Goal: Task Accomplishment & Management: Use online tool/utility

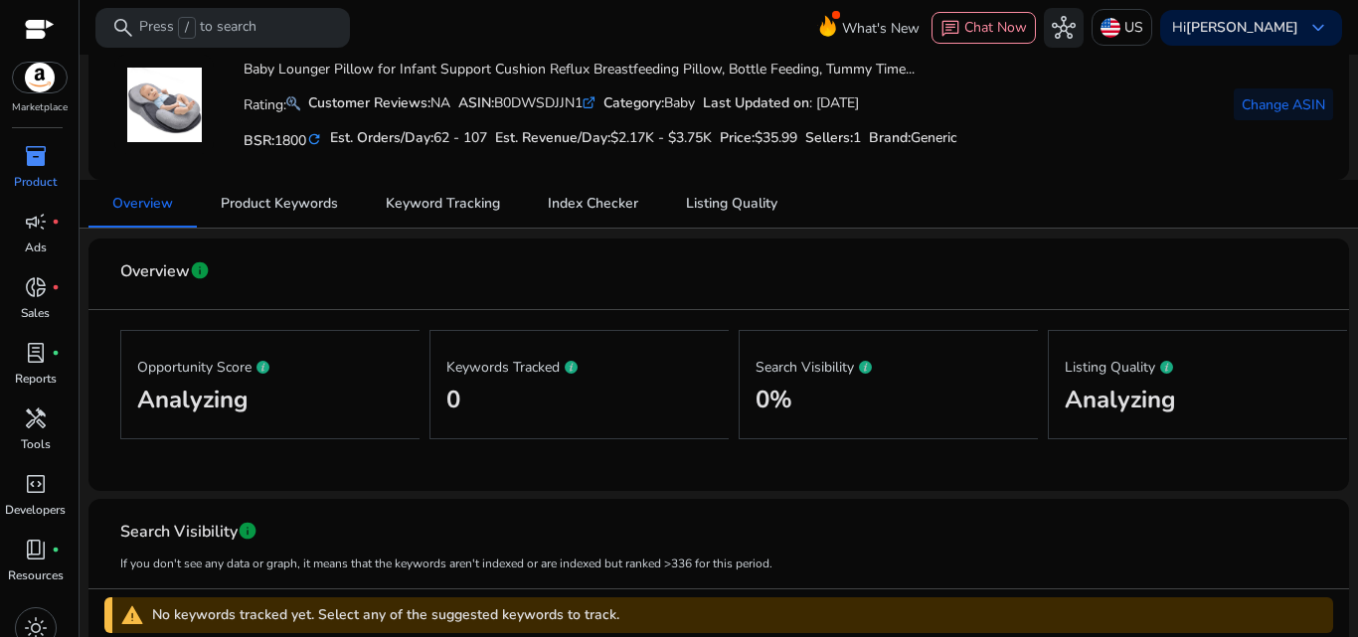
scroll to position [108, 0]
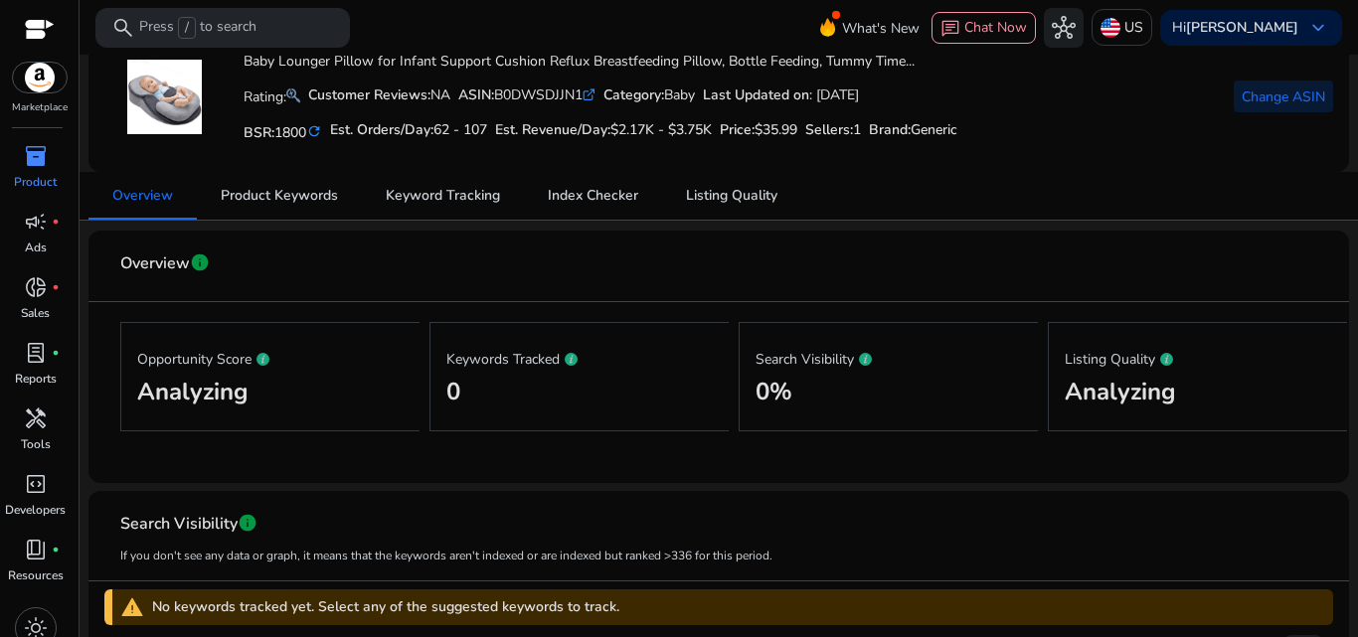
click at [1282, 107] on span at bounding box center [1283, 97] width 99 height 48
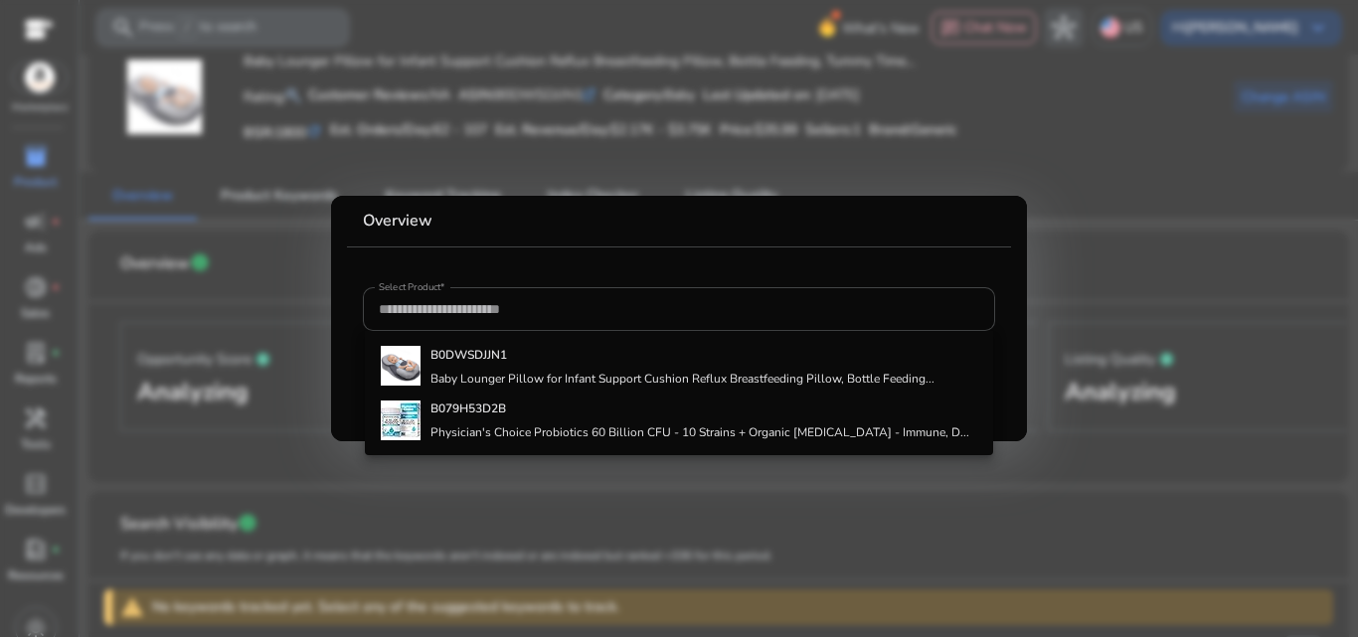
click at [1163, 206] on div at bounding box center [679, 318] width 1358 height 637
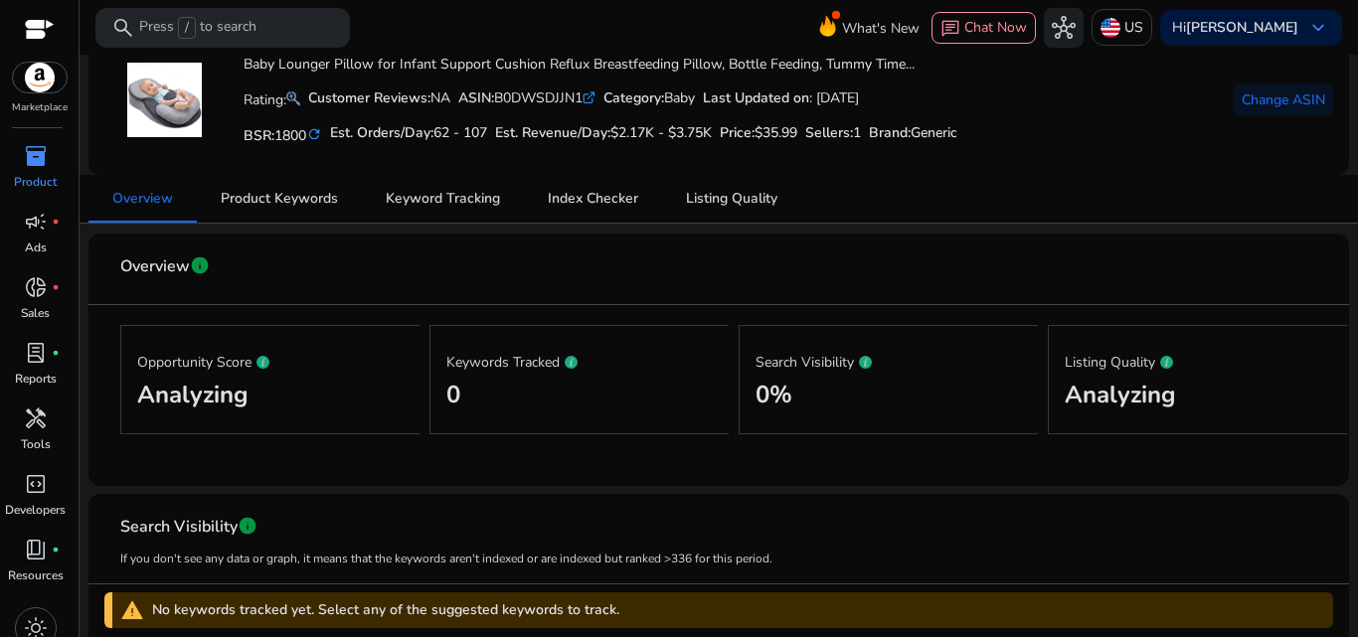
scroll to position [0, 0]
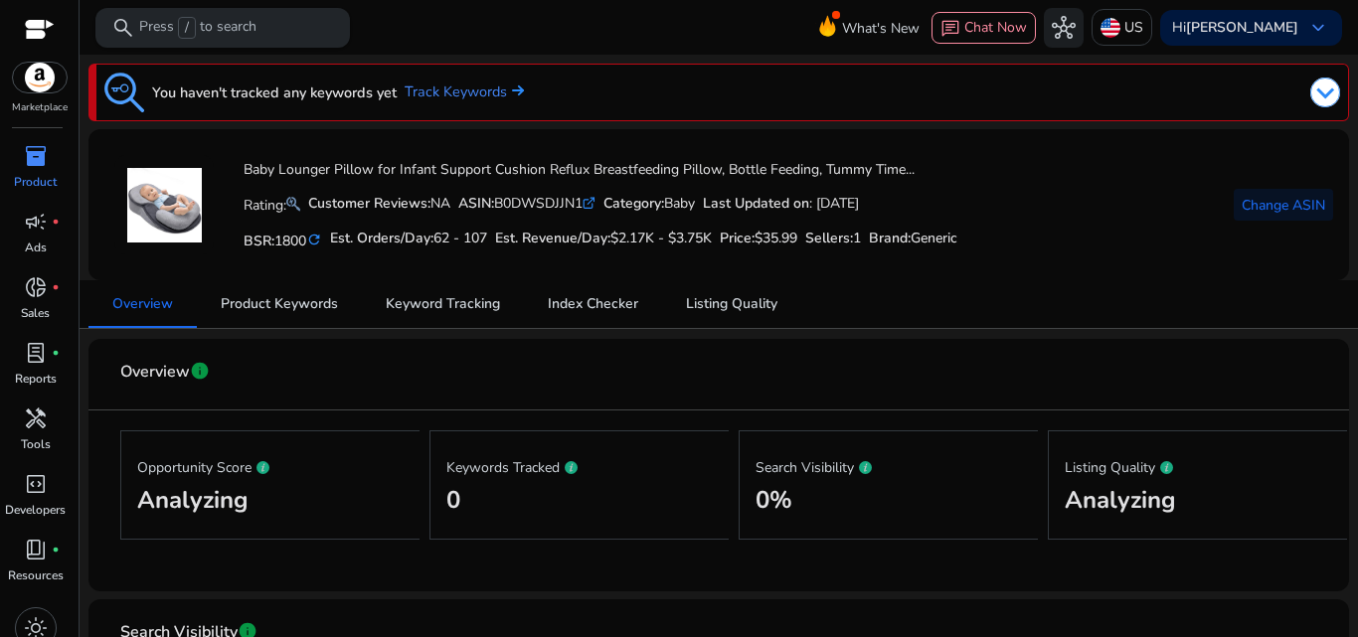
click at [243, 27] on p "Press / to search" at bounding box center [197, 28] width 117 height 22
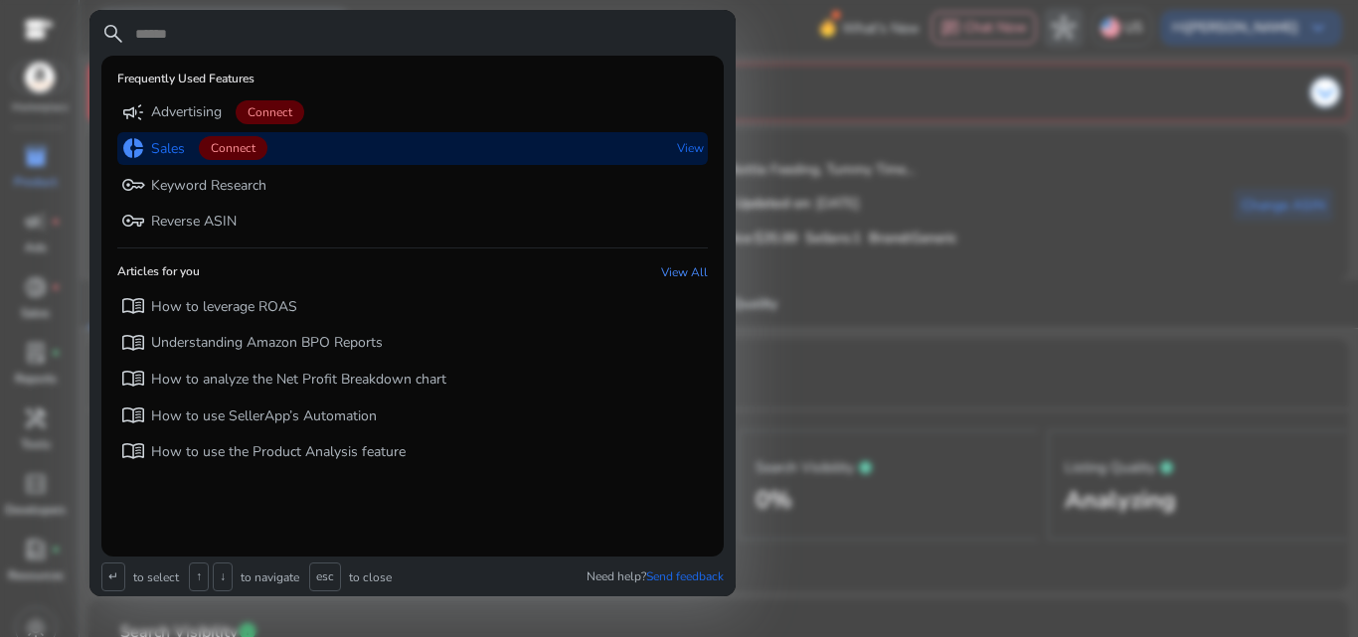
click at [180, 141] on p "Sales" at bounding box center [168, 149] width 34 height 20
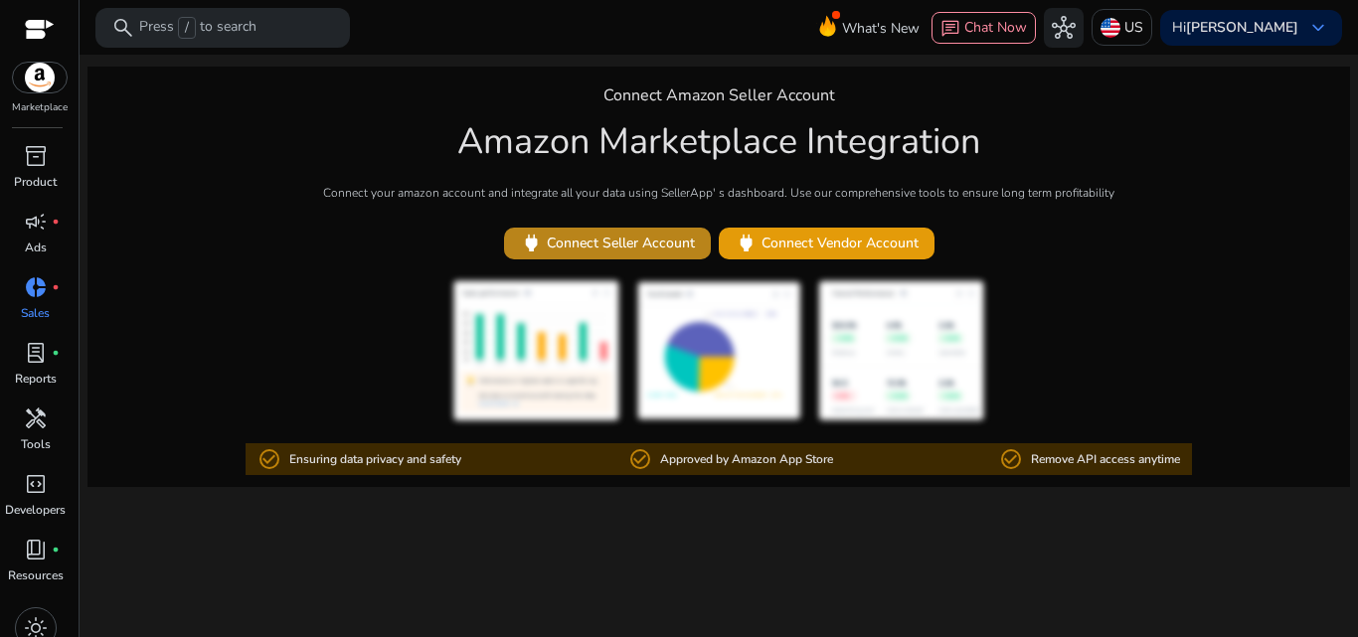
click at [643, 247] on span "power Connect Seller Account" at bounding box center [607, 243] width 175 height 23
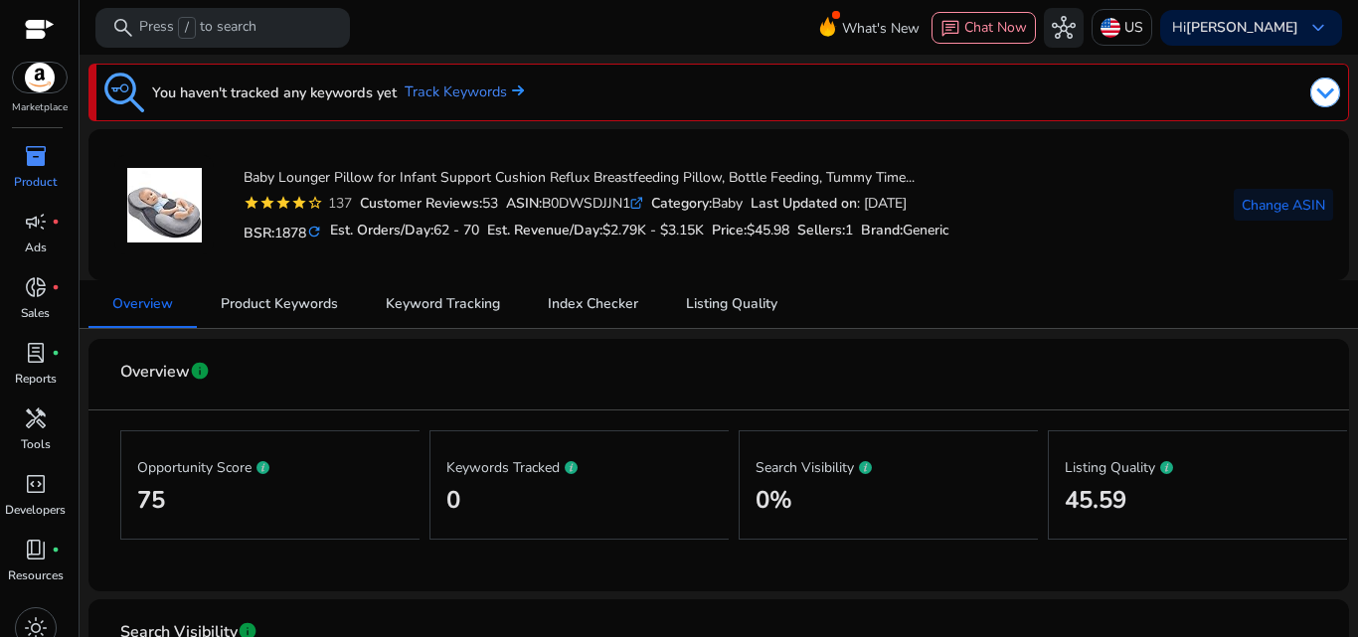
click at [1311, 102] on img at bounding box center [1326, 93] width 30 height 30
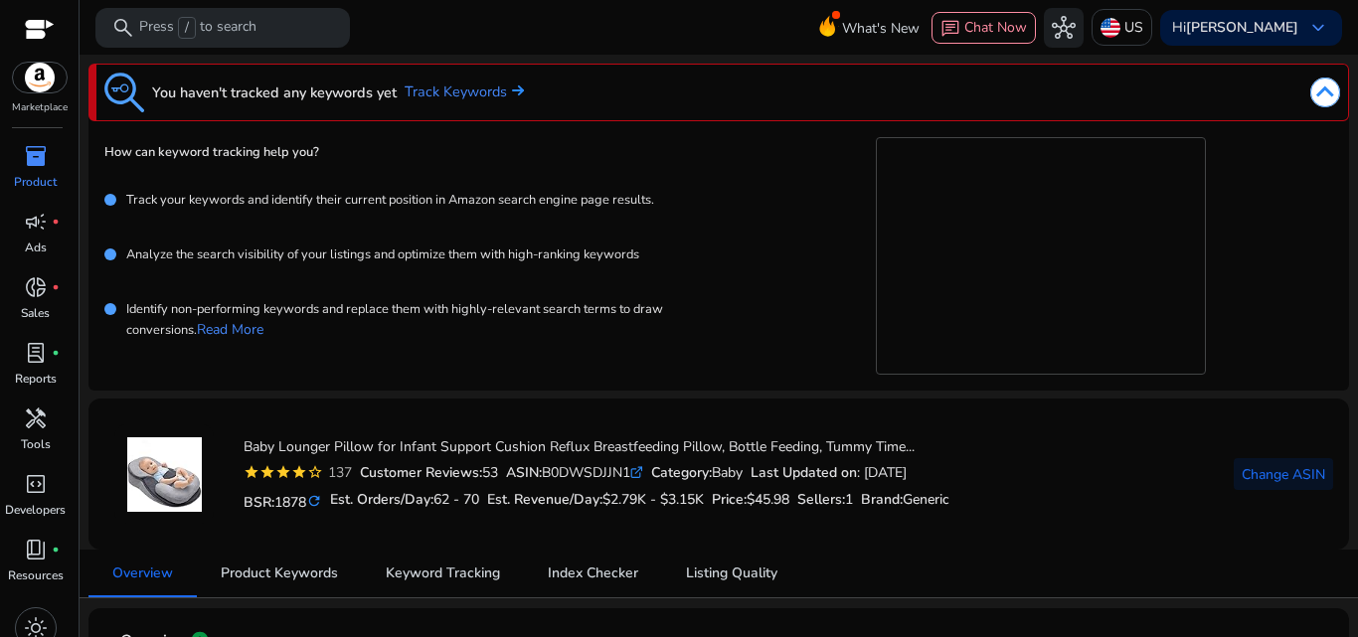
click at [1311, 102] on img at bounding box center [1326, 93] width 30 height 30
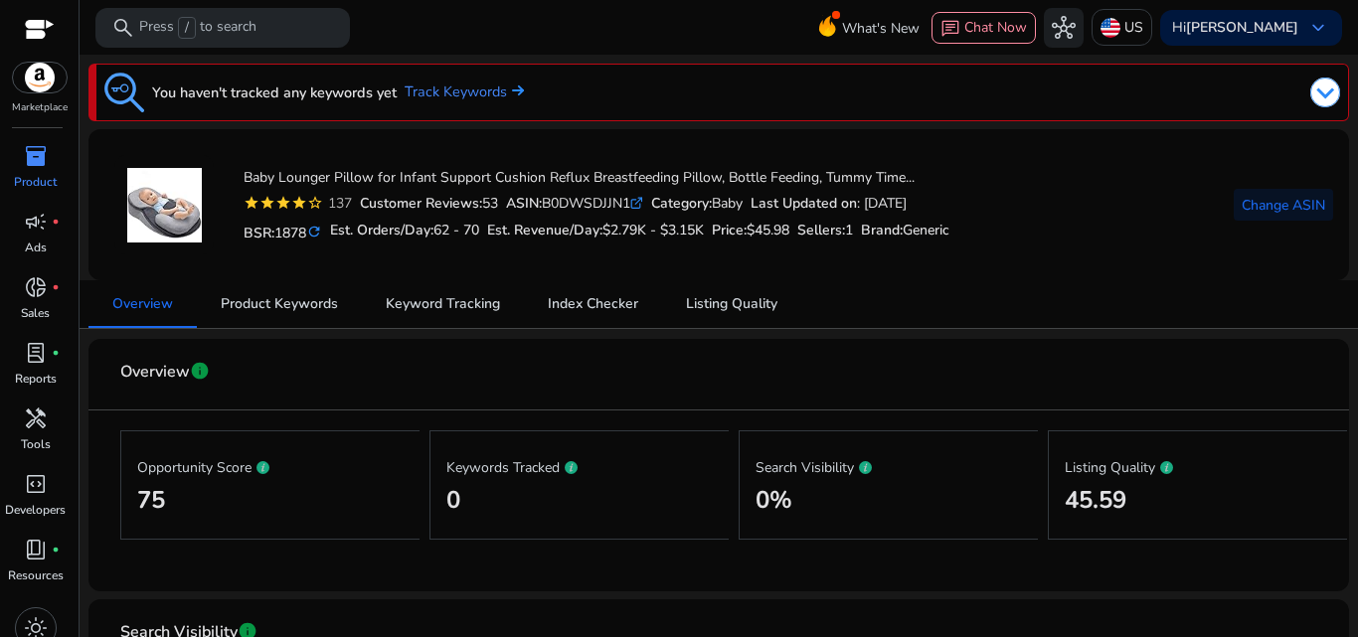
click at [49, 170] on div "inventory_2" at bounding box center [36, 156] width 56 height 32
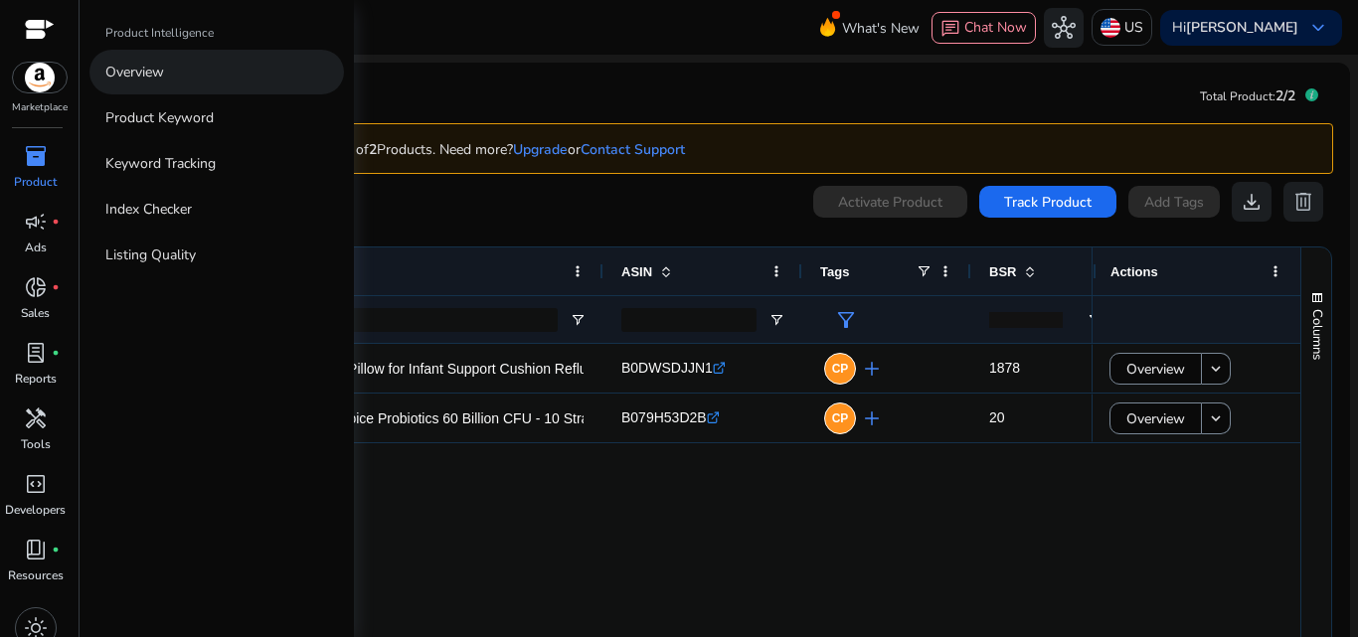
click at [233, 84] on link "Overview" at bounding box center [216, 72] width 255 height 45
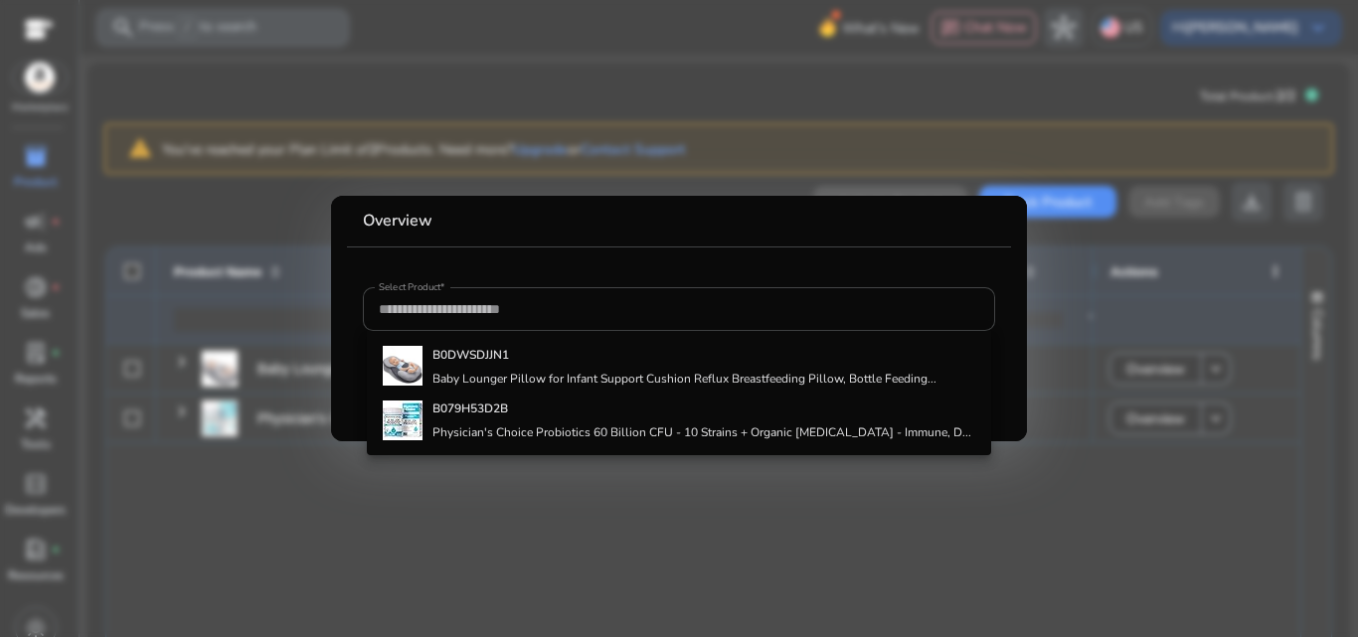
click at [1217, 272] on div at bounding box center [679, 318] width 1358 height 637
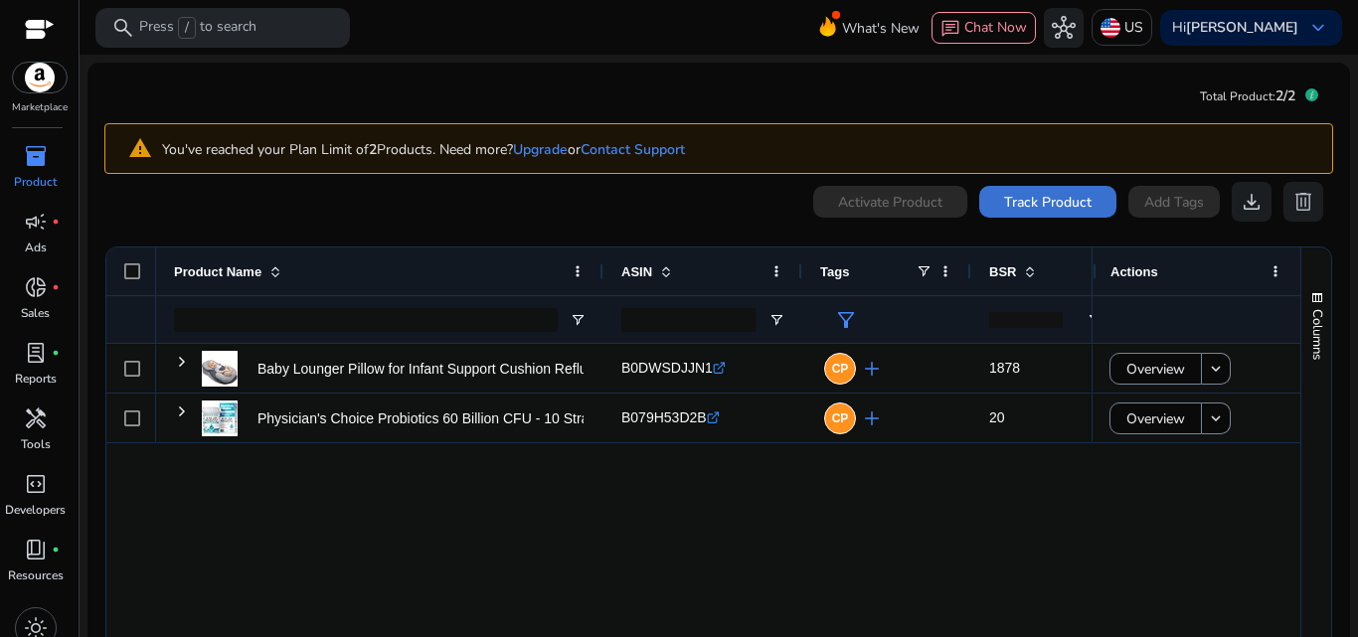
click at [1032, 190] on span at bounding box center [1047, 202] width 137 height 48
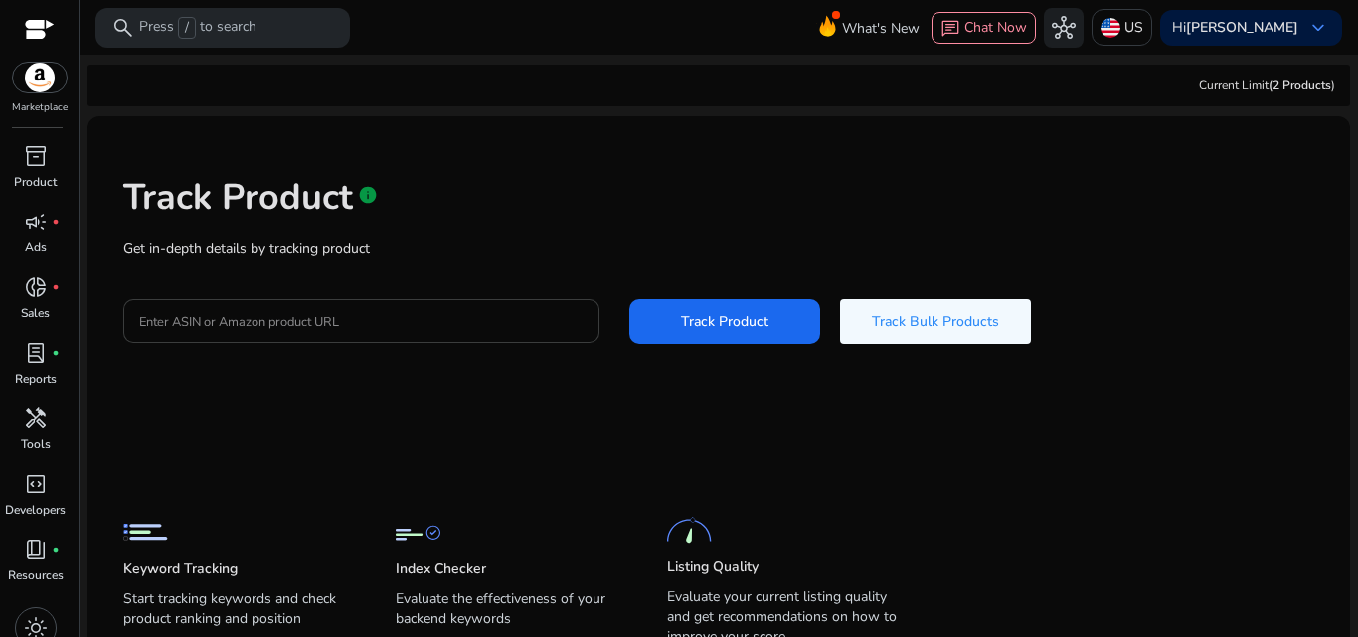
click at [226, 320] on input "Enter ASIN or Amazon product URL" at bounding box center [361, 321] width 444 height 22
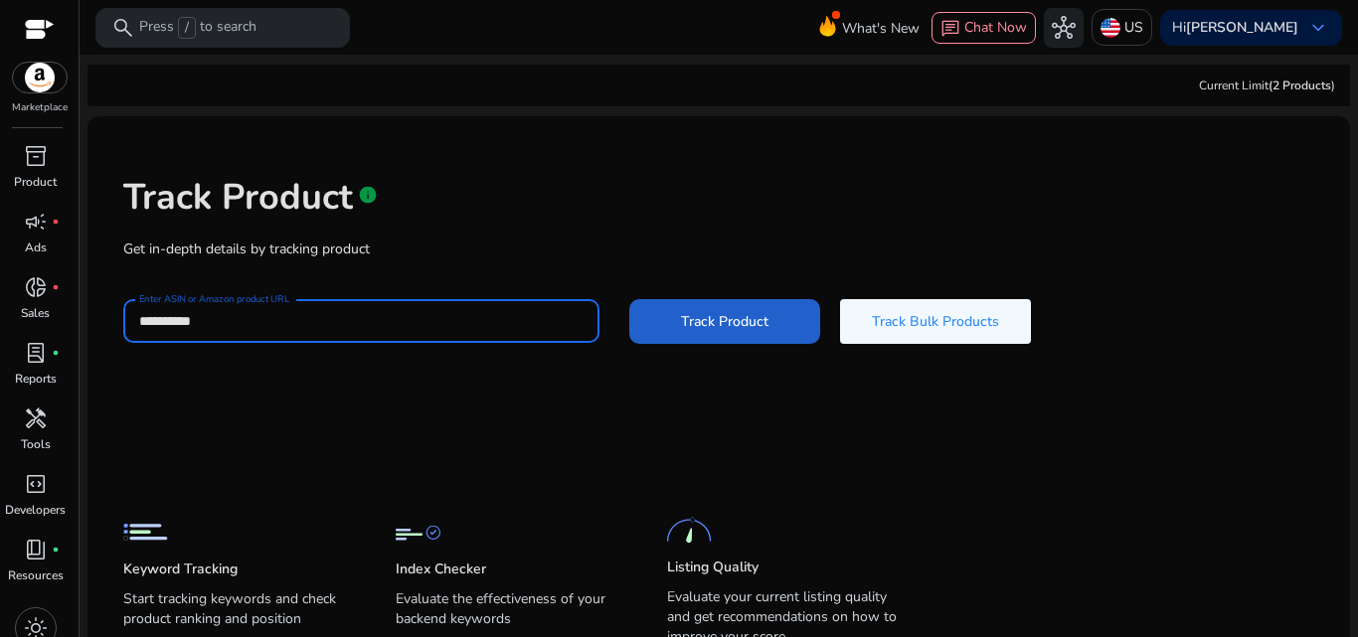
type input "**********"
click at [759, 307] on span at bounding box center [724, 321] width 191 height 48
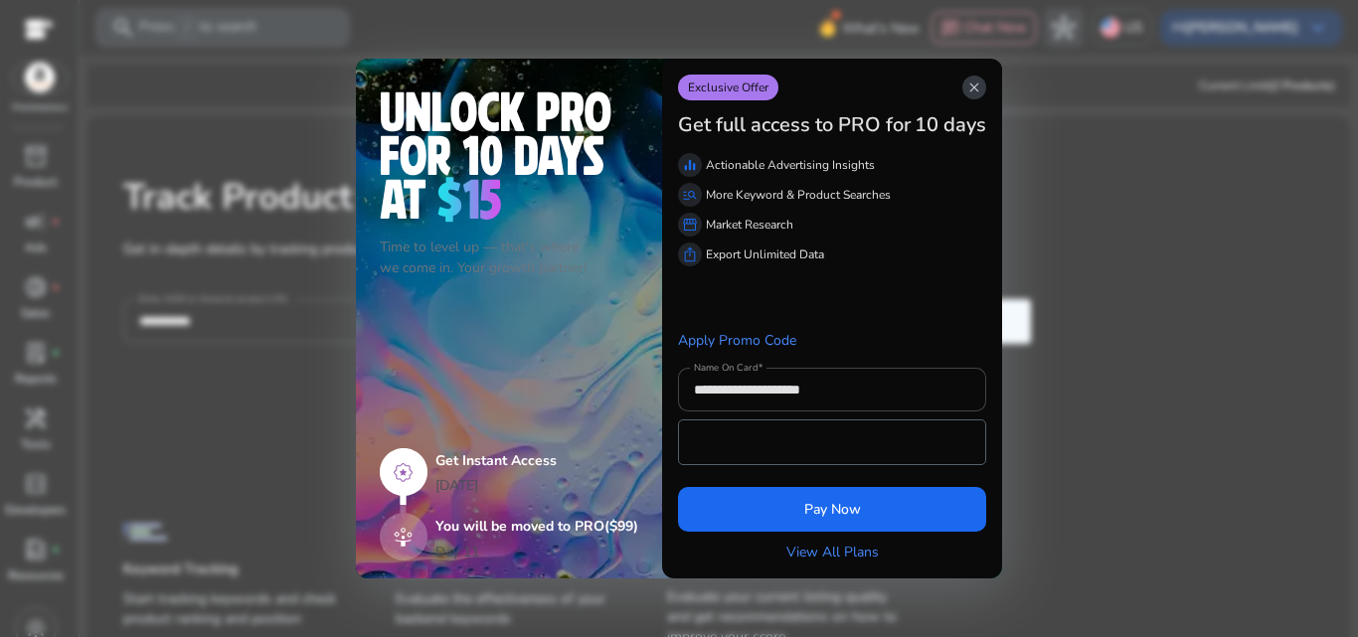
click at [977, 83] on span "close" at bounding box center [974, 88] width 16 height 16
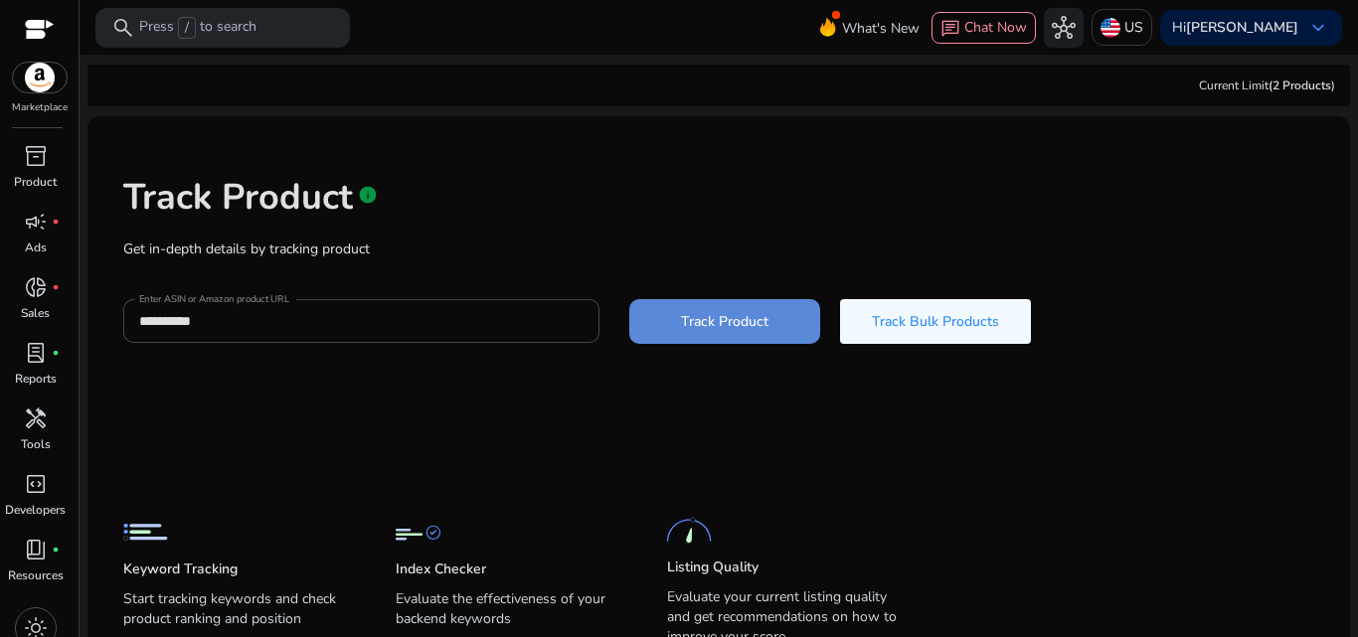
click at [681, 330] on span "Track Product" at bounding box center [725, 321] width 88 height 21
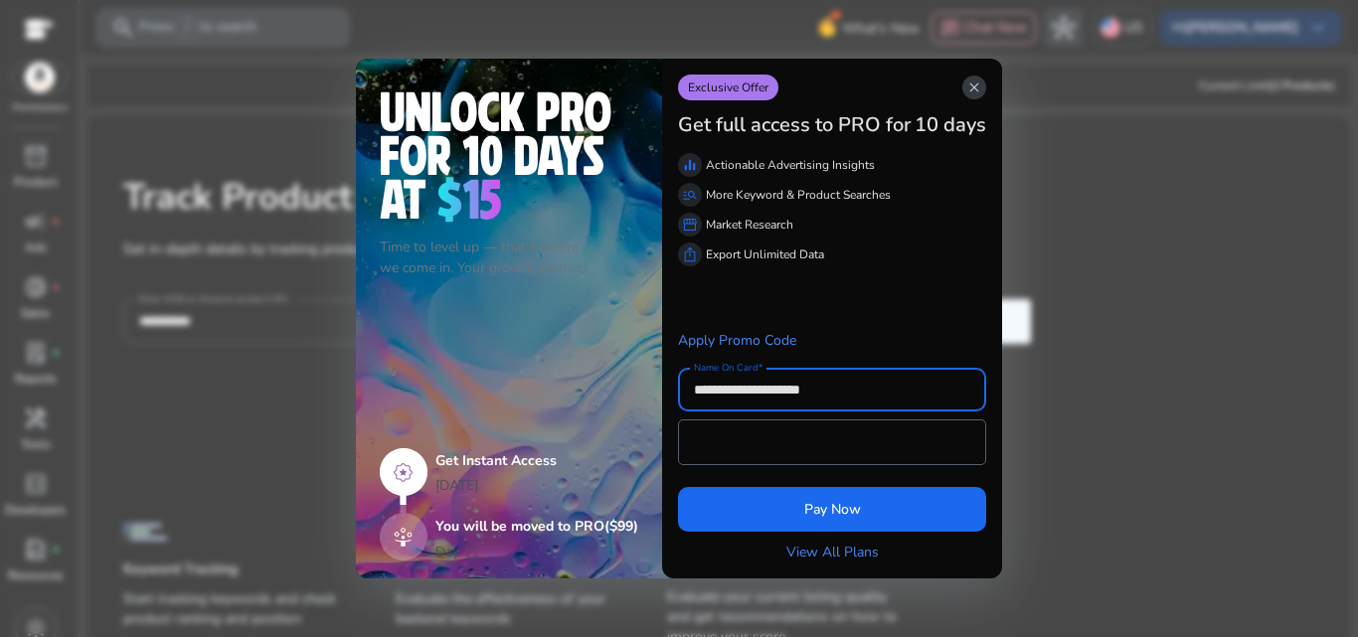
click at [974, 91] on span "close" at bounding box center [974, 88] width 16 height 16
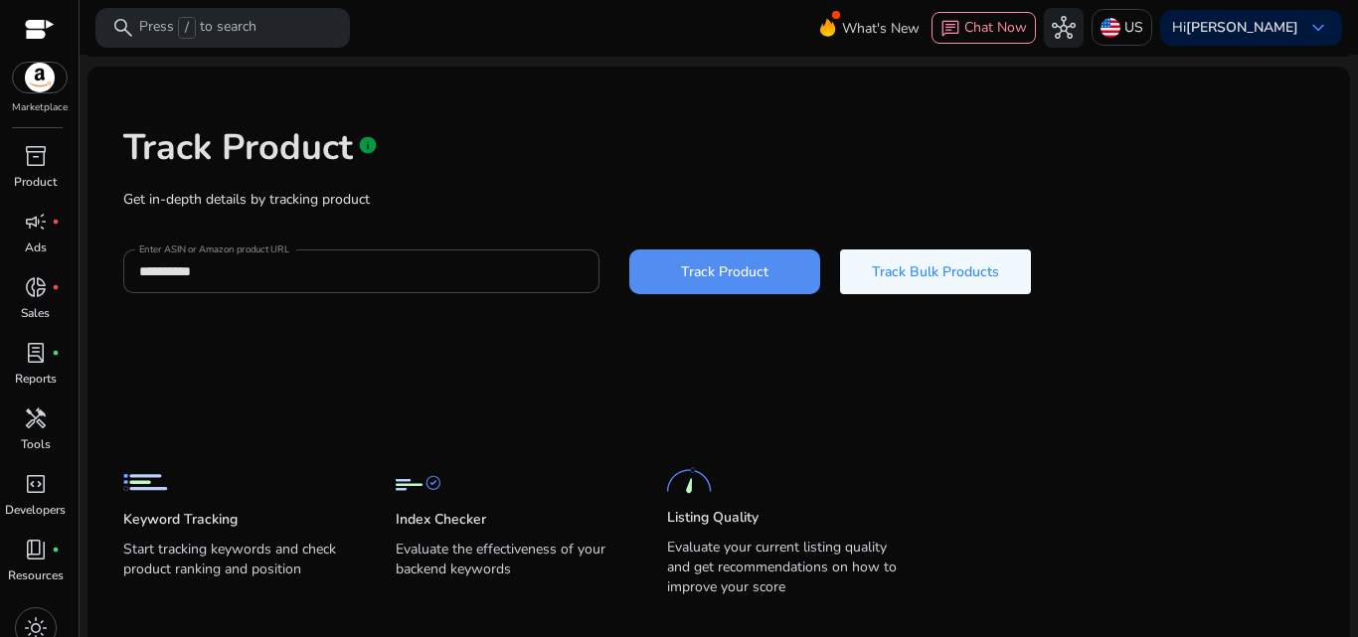
scroll to position [82, 0]
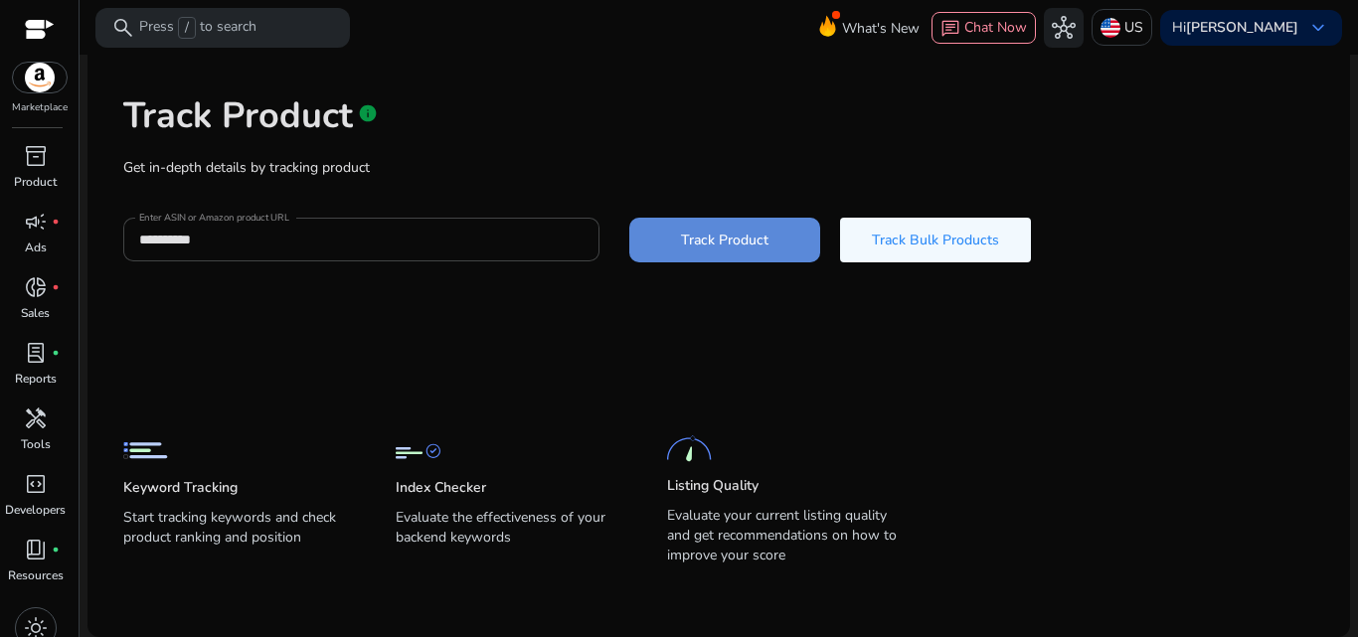
click at [665, 247] on span at bounding box center [724, 240] width 191 height 48
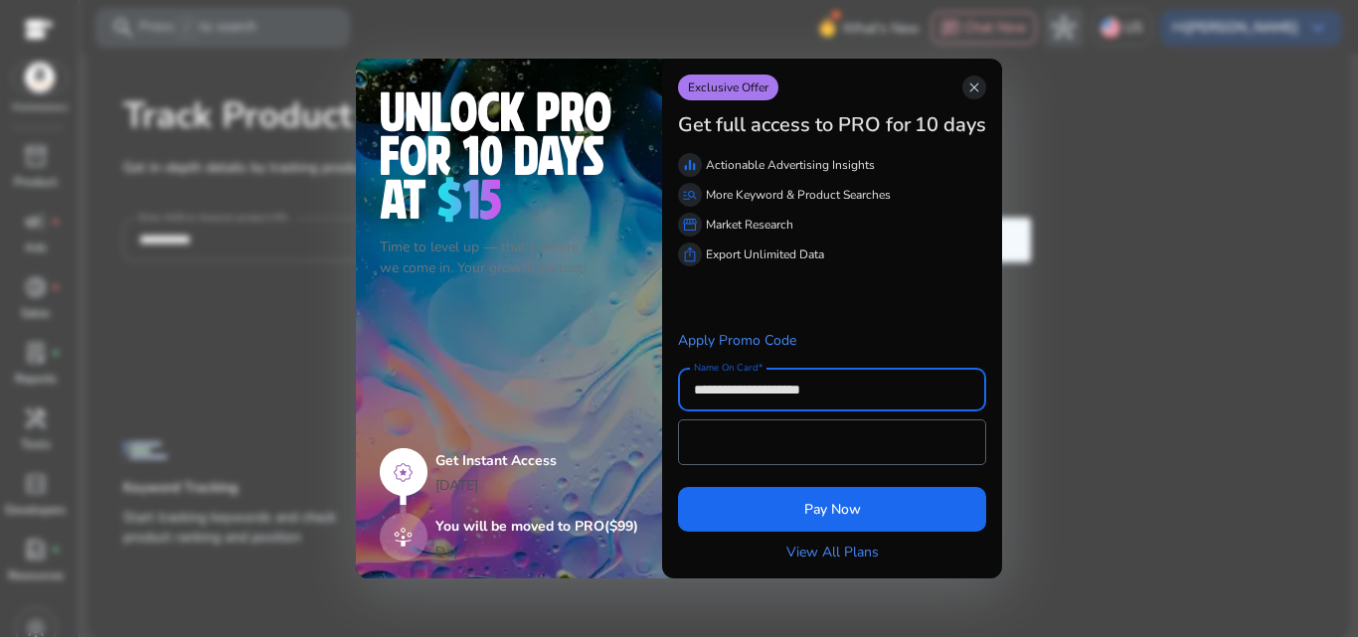
click at [978, 75] on div "Exclusive Offer close" at bounding box center [832, 88] width 308 height 26
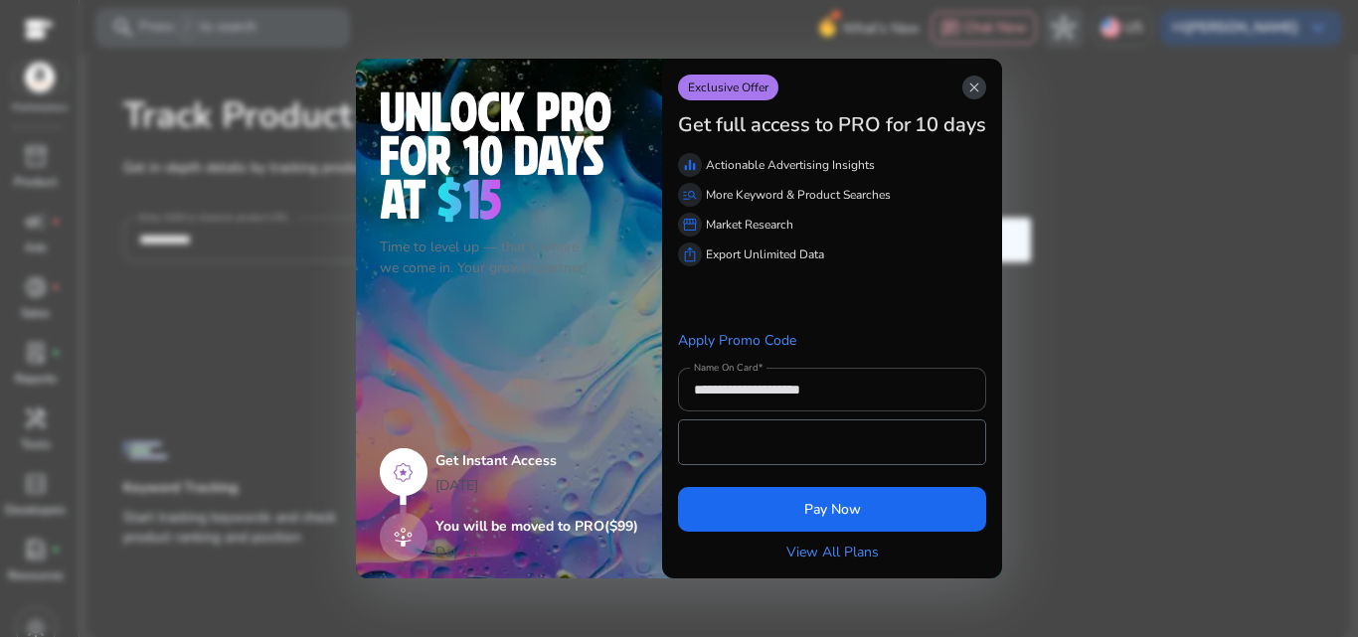
click at [973, 83] on span "close" at bounding box center [974, 88] width 16 height 16
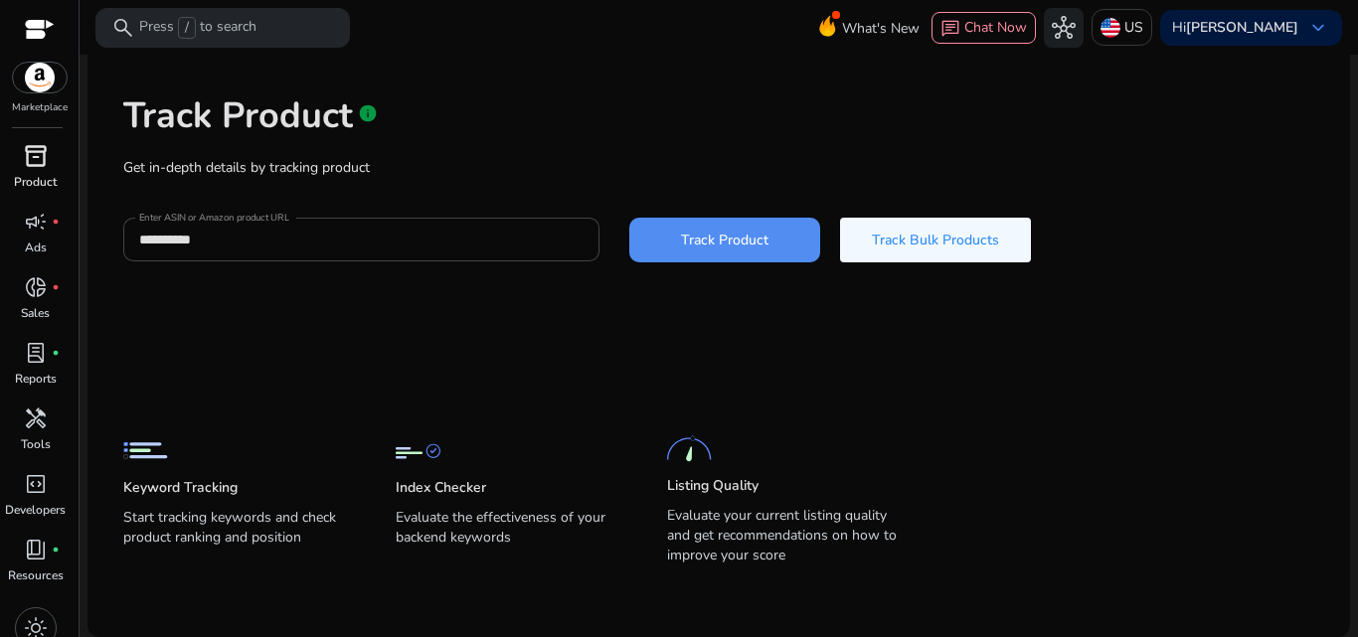
click at [35, 178] on p "Product" at bounding box center [35, 182] width 43 height 18
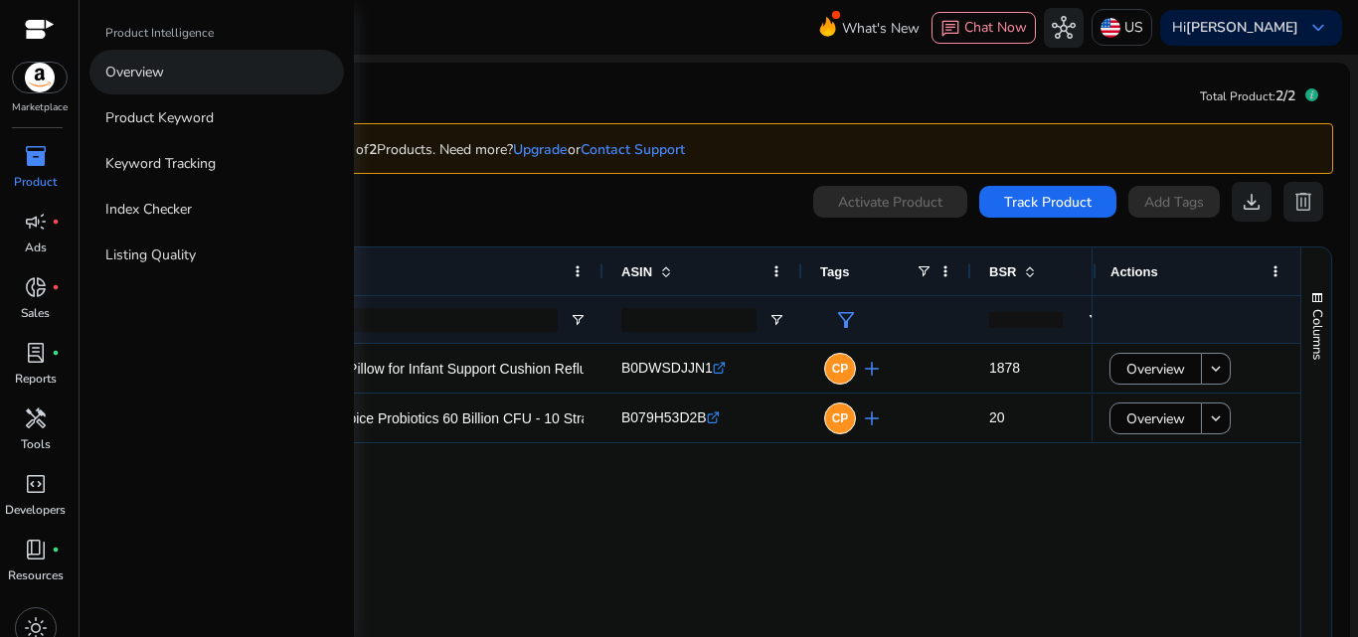
click at [208, 79] on link "Overview" at bounding box center [216, 72] width 255 height 45
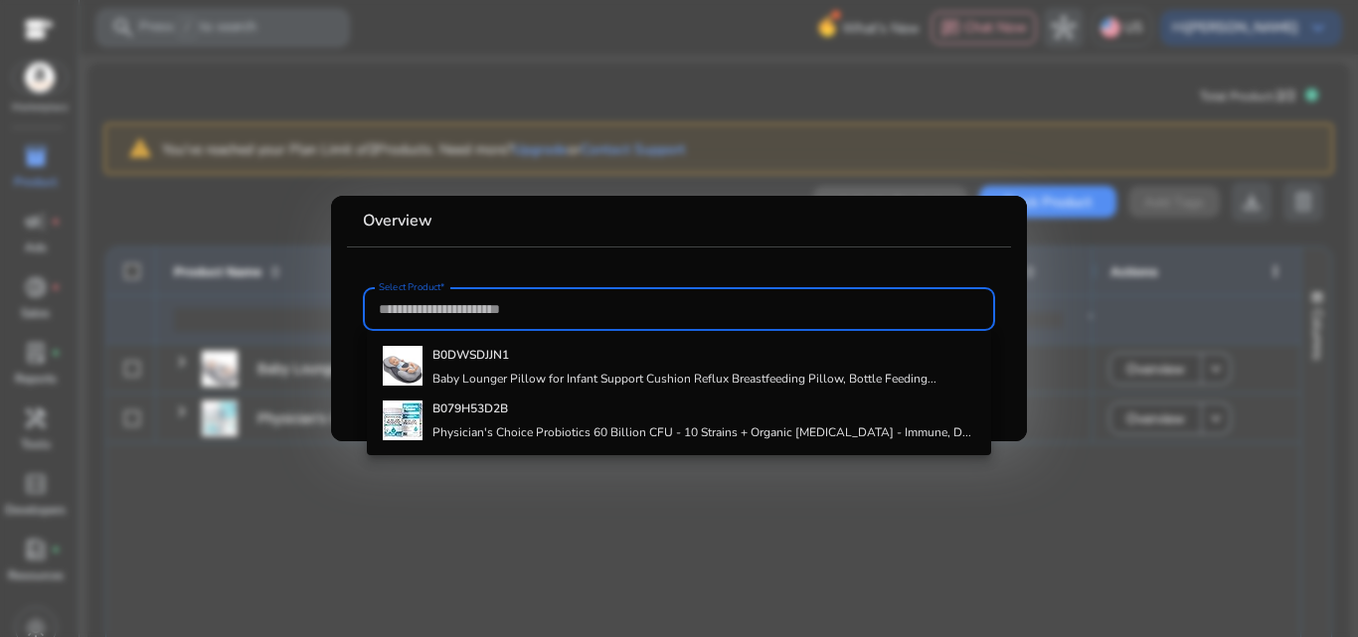
click at [537, 520] on div at bounding box center [679, 318] width 1358 height 637
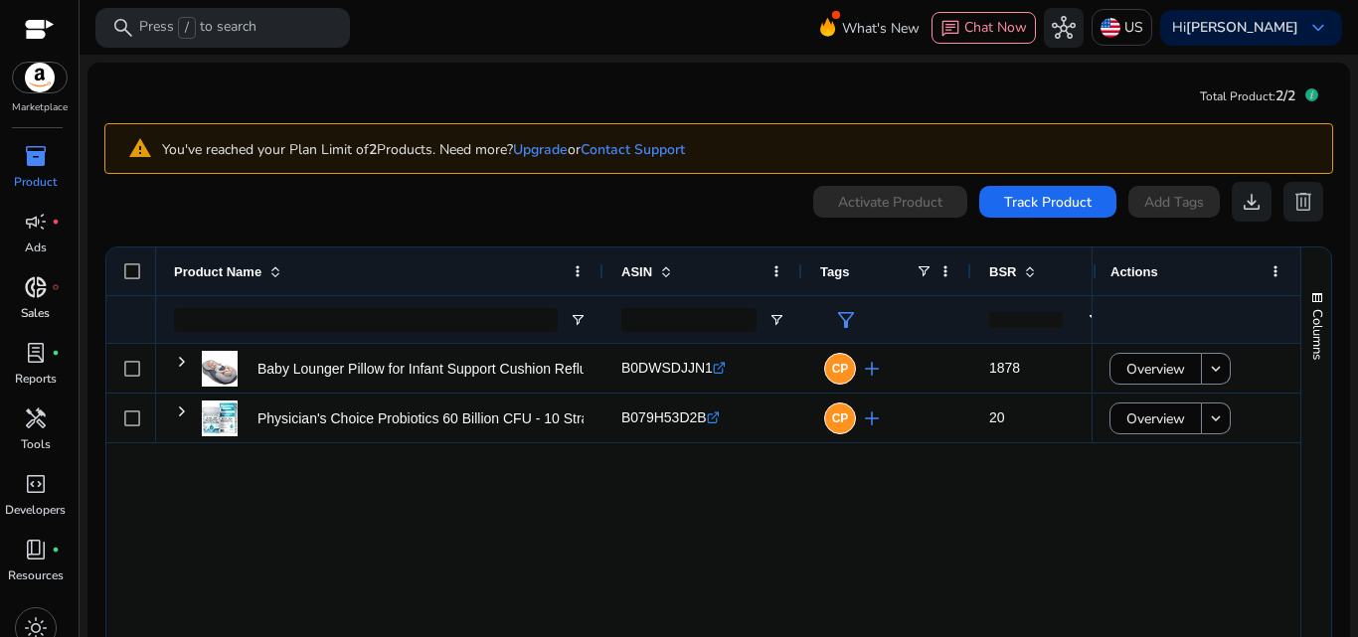
click at [54, 275] on div "donut_small fiber_manual_record" at bounding box center [36, 287] width 56 height 32
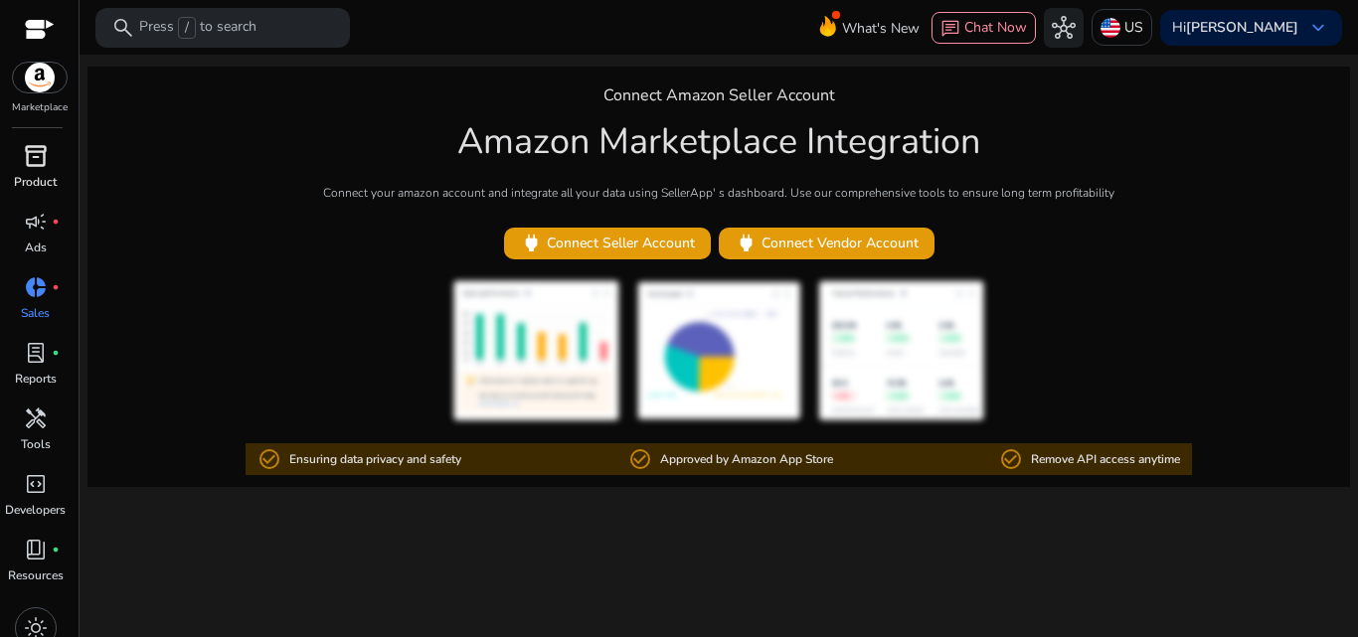
click at [44, 164] on span "inventory_2" at bounding box center [36, 156] width 24 height 24
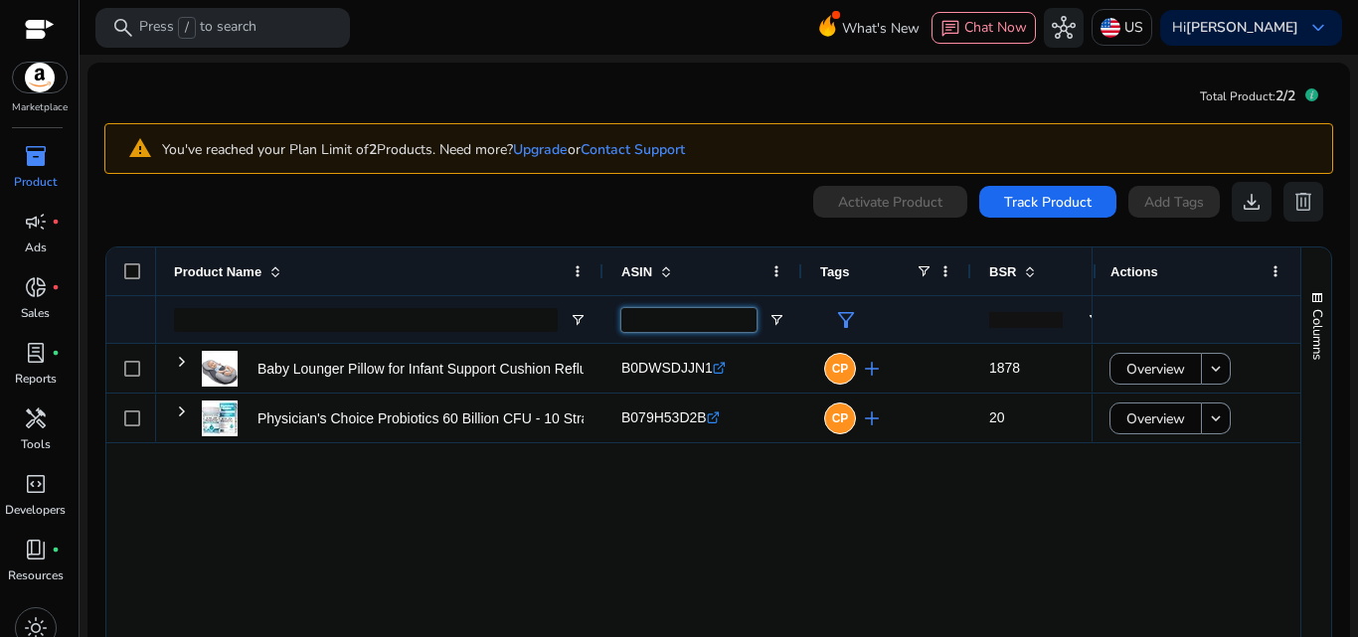
click at [705, 318] on input "ASIN Filter Input" at bounding box center [688, 320] width 135 height 24
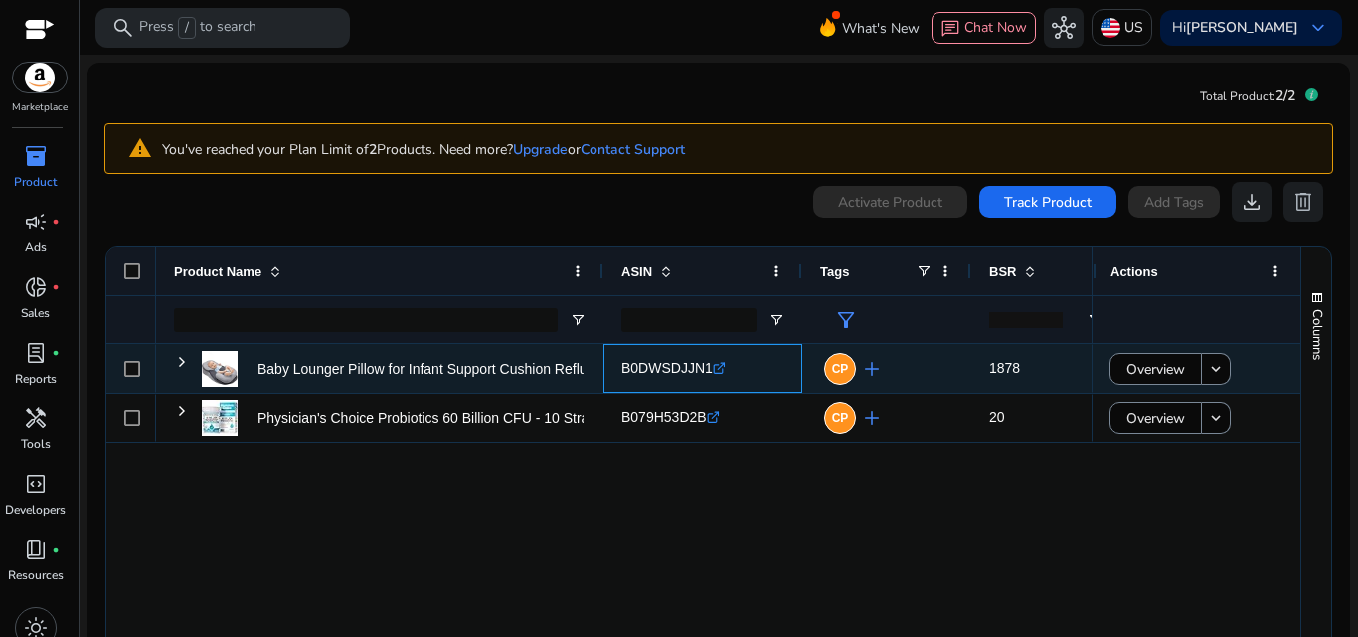
click at [713, 373] on icon ".st0{fill:#2c8af8}" at bounding box center [719, 368] width 13 height 13
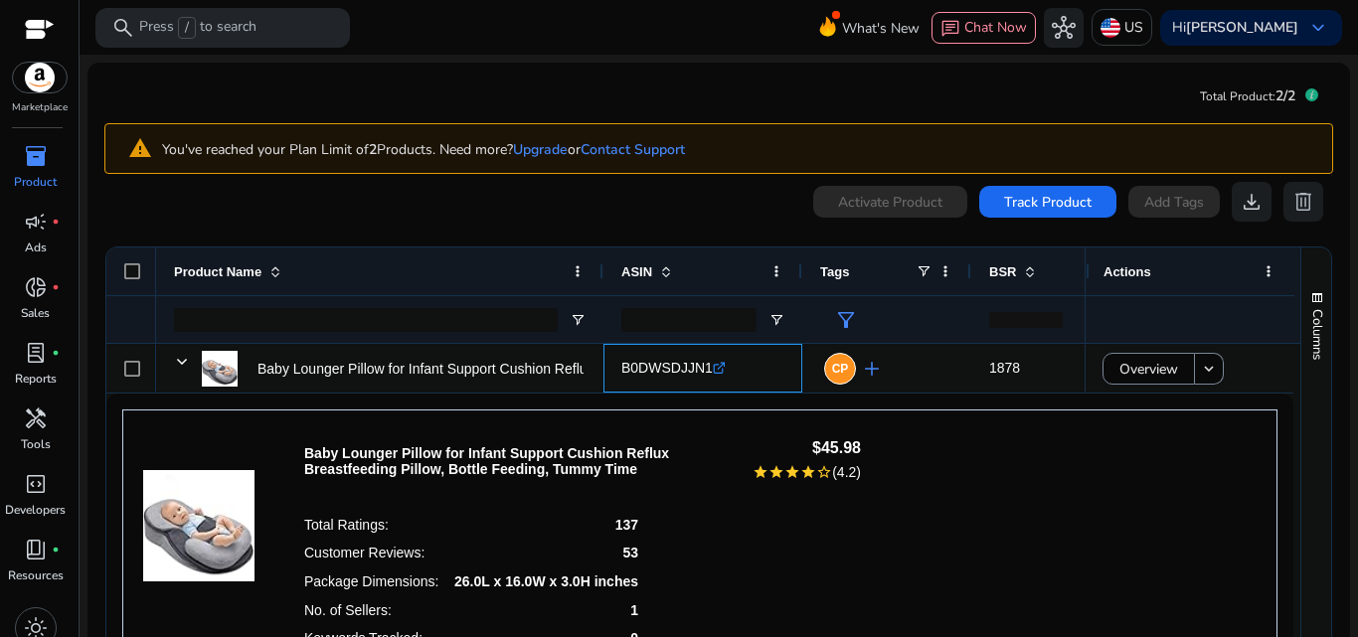
scroll to position [104, 0]
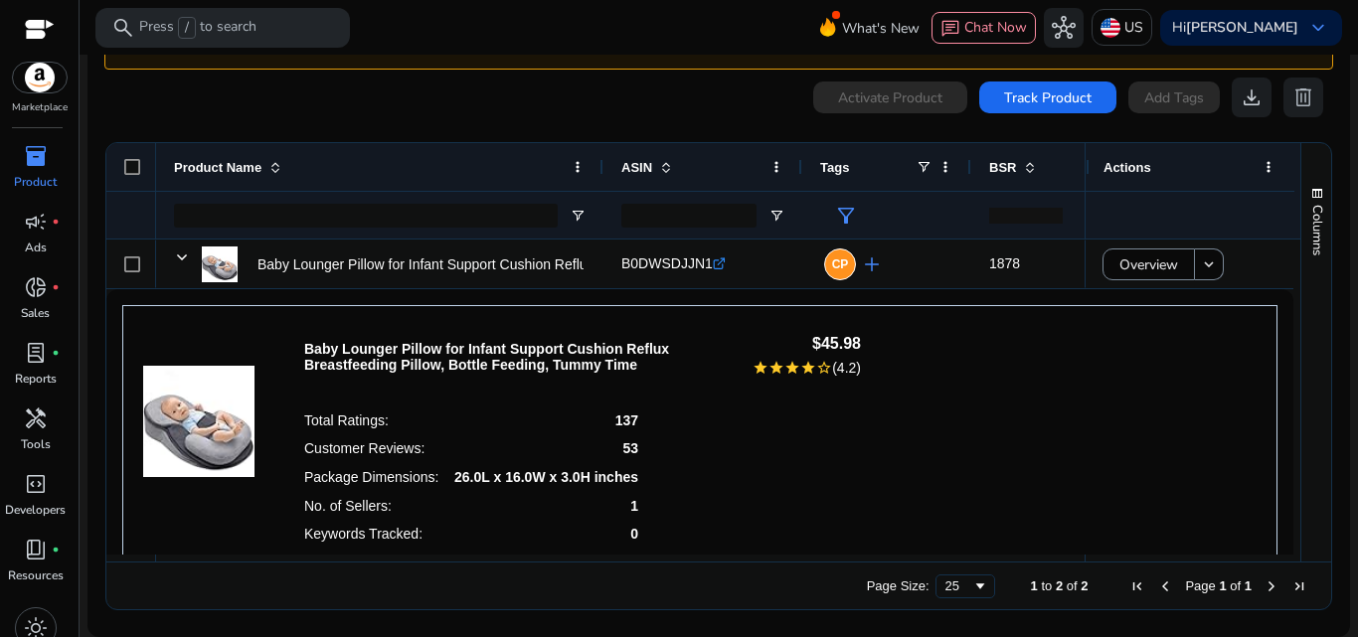
click at [711, 83] on div "0 products selected Activate Product Track Product Add Tags download delete" at bounding box center [718, 98] width 1229 height 40
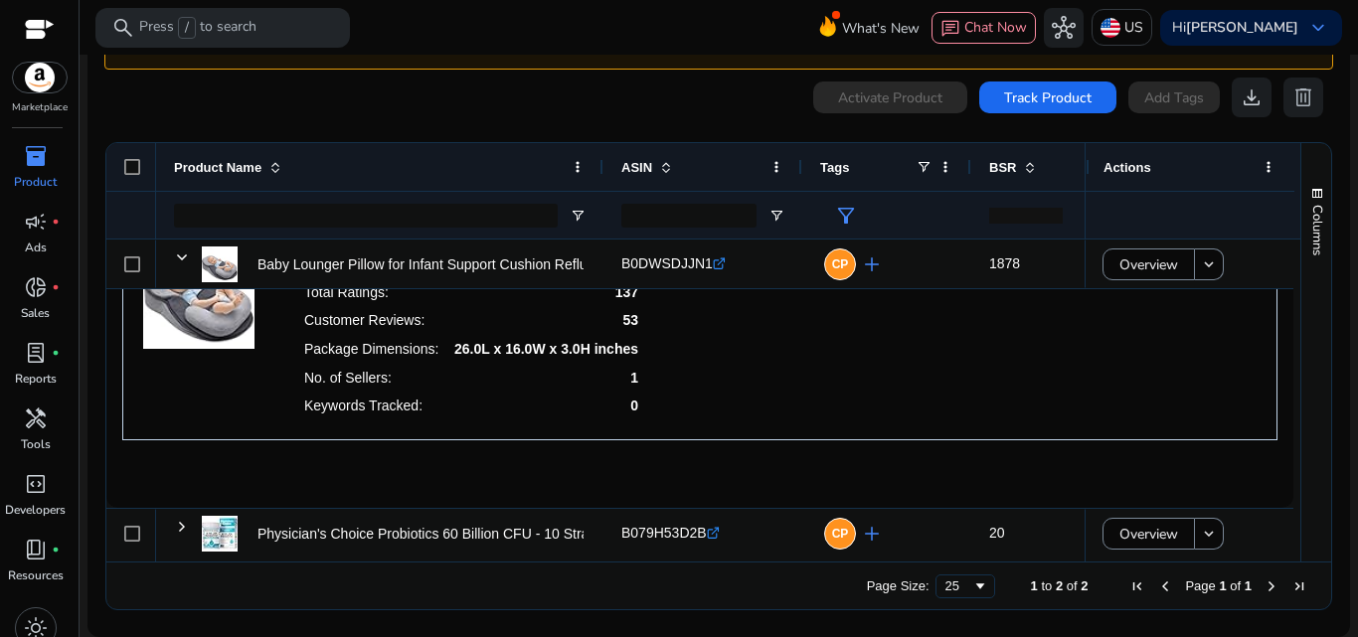
scroll to position [132, 0]
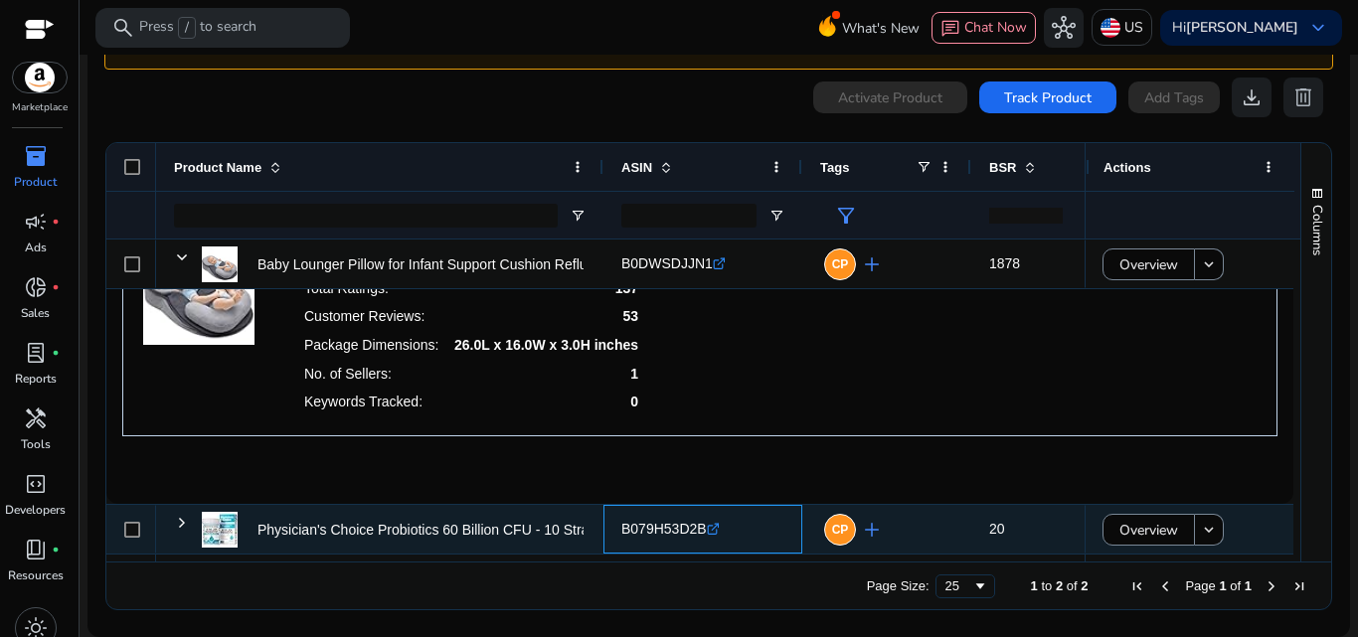
click at [716, 526] on icon at bounding box center [714, 527] width 7 height 7
